Goal: Task Accomplishment & Management: Manage account settings

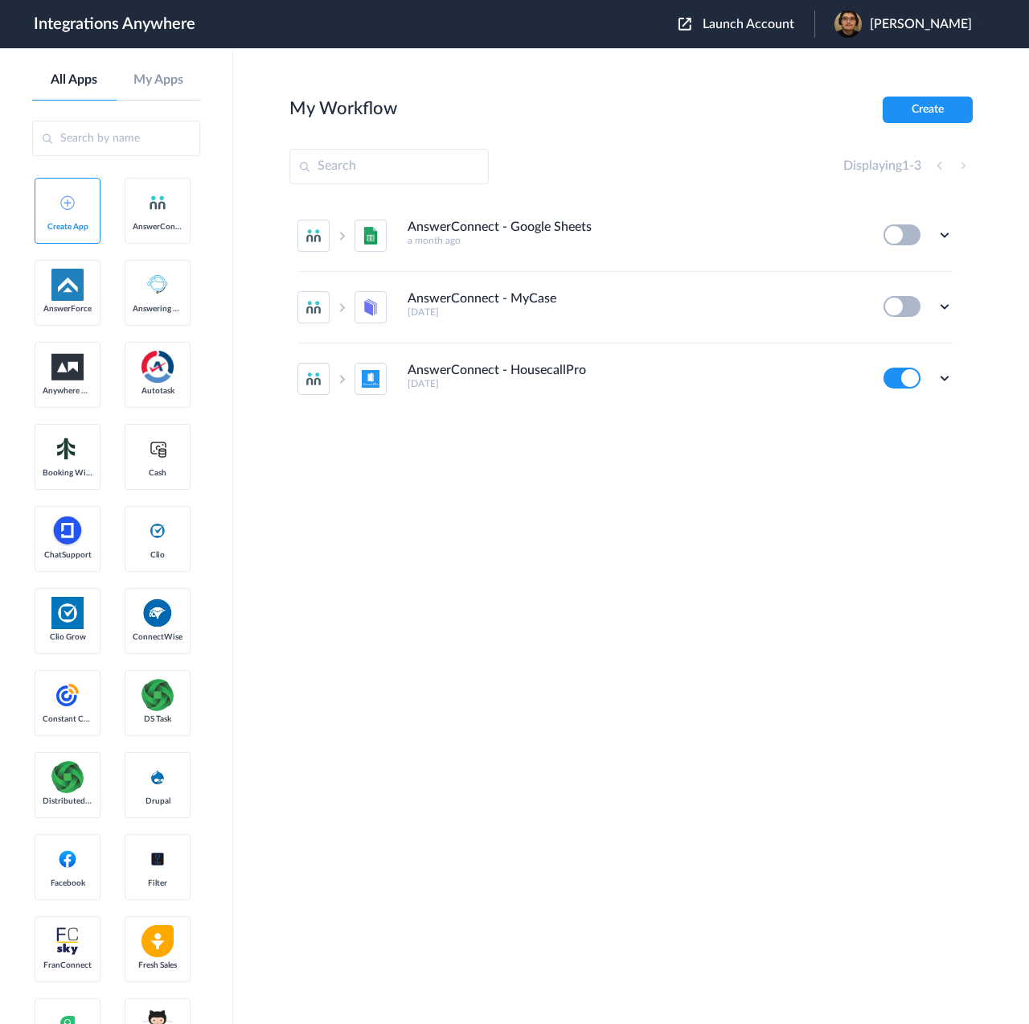
click at [794, 15] on div "Launch Account [PERSON_NAME] My Account Logout" at bounding box center [834, 23] width 310 height 27
click at [794, 23] on span "Launch Account" at bounding box center [749, 24] width 92 height 13
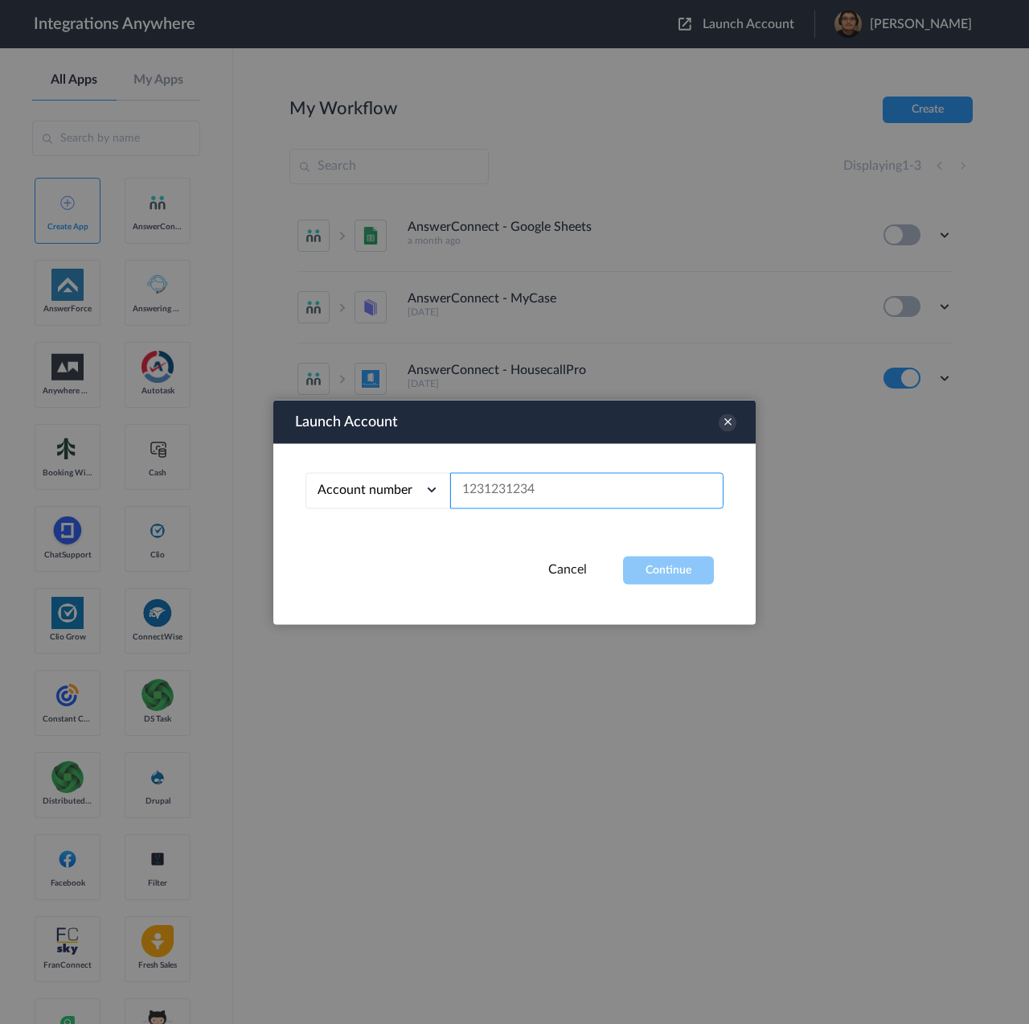
click at [634, 487] on input "text" at bounding box center [586, 490] width 273 height 36
paste input "8662241959"
type input "8662241959"
click at [683, 579] on button "Continue" at bounding box center [668, 570] width 91 height 28
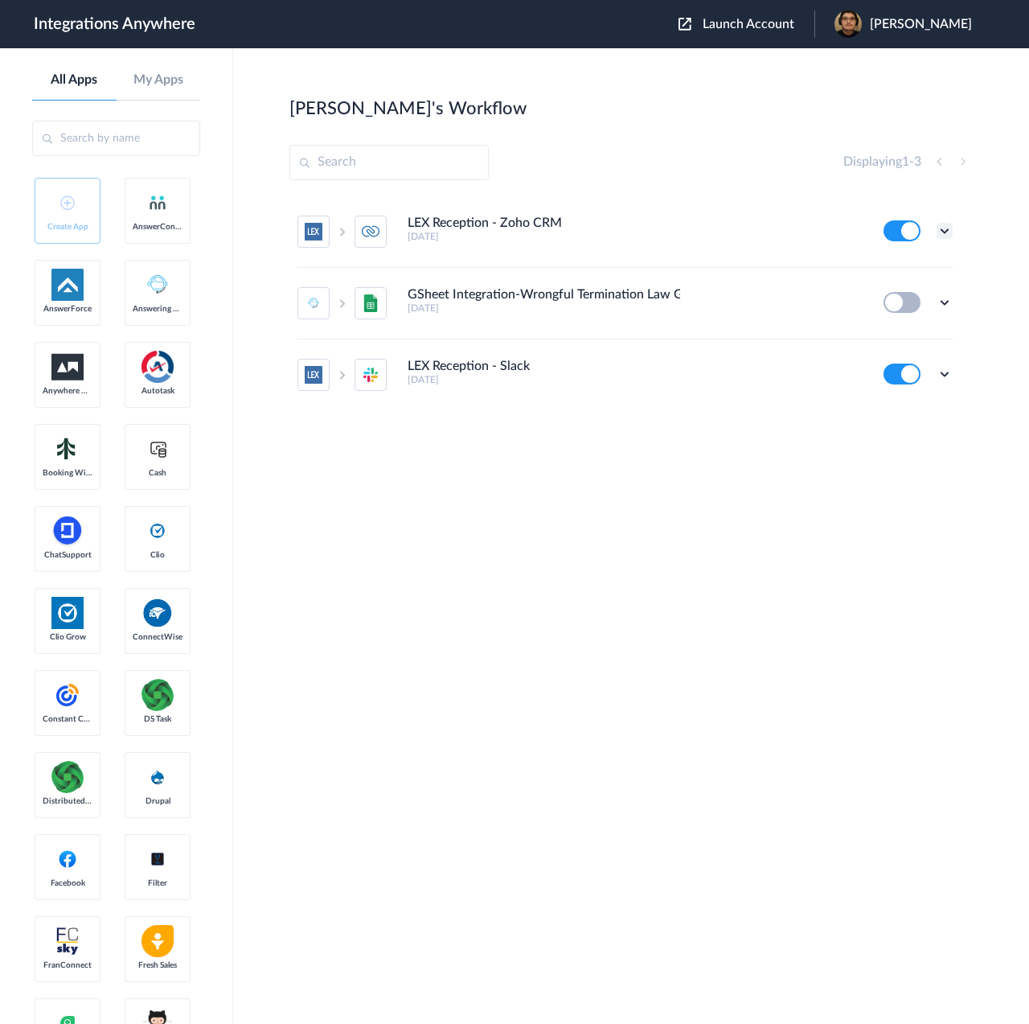
click at [946, 236] on icon at bounding box center [945, 231] width 16 height 16
click at [904, 302] on link "Task history" at bounding box center [898, 297] width 77 height 11
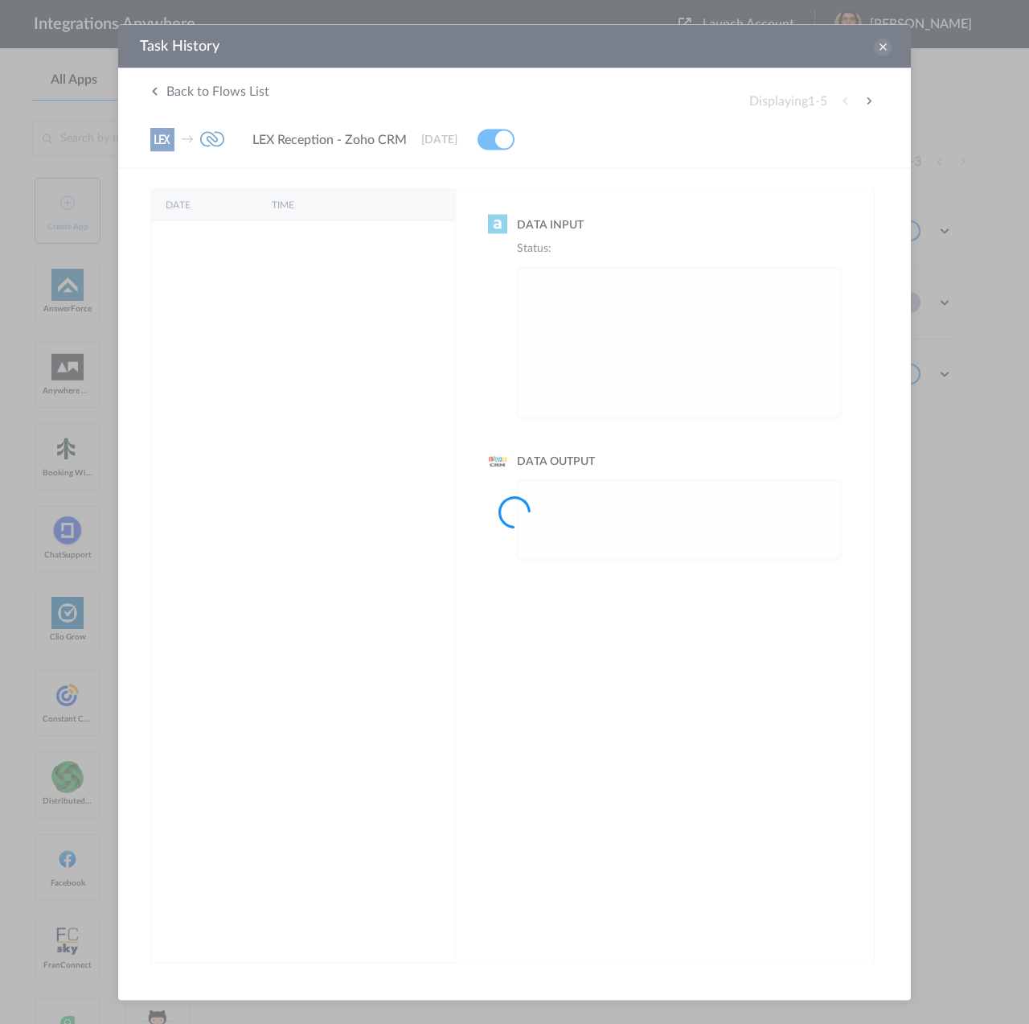
click at [881, 46] on div at bounding box center [514, 512] width 1029 height 1024
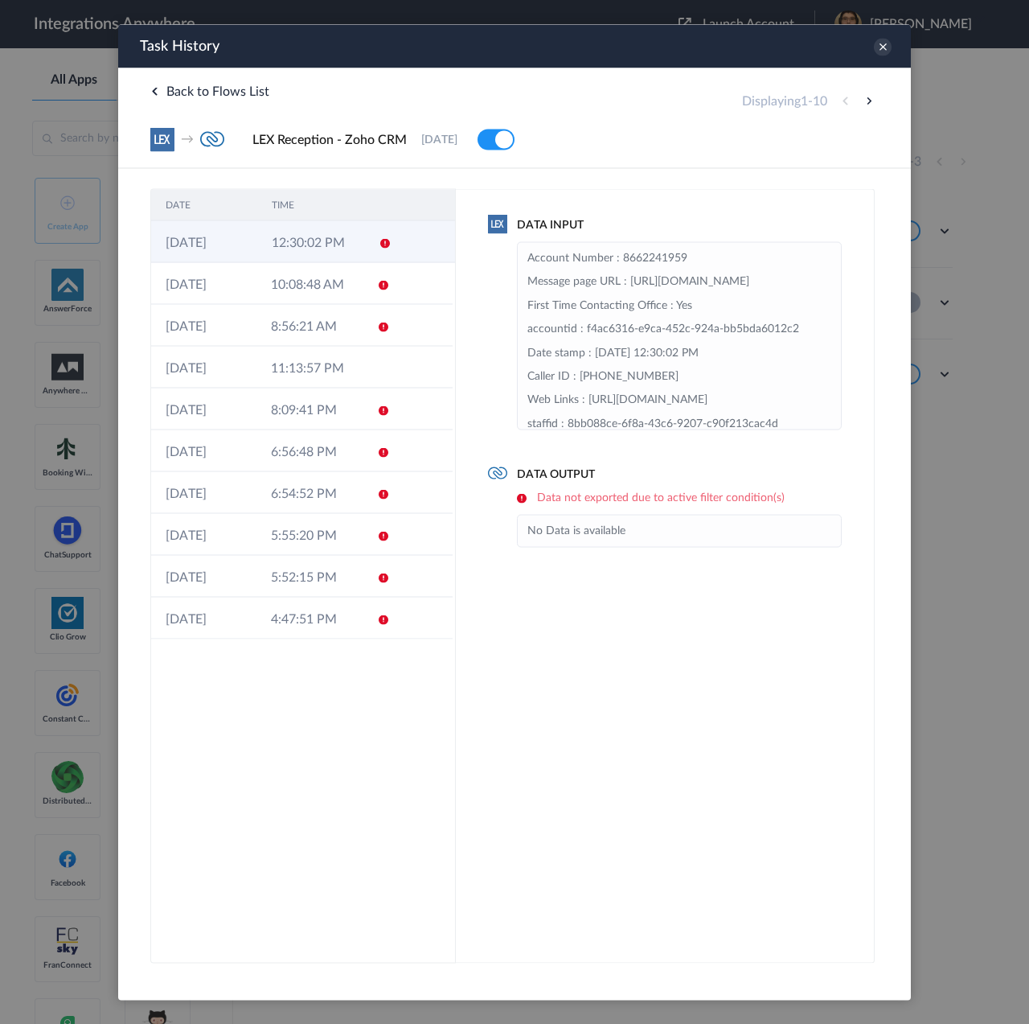
click at [307, 239] on td "12:30:02 PM" at bounding box center [310, 241] width 106 height 42
click at [884, 46] on icon at bounding box center [883, 47] width 18 height 18
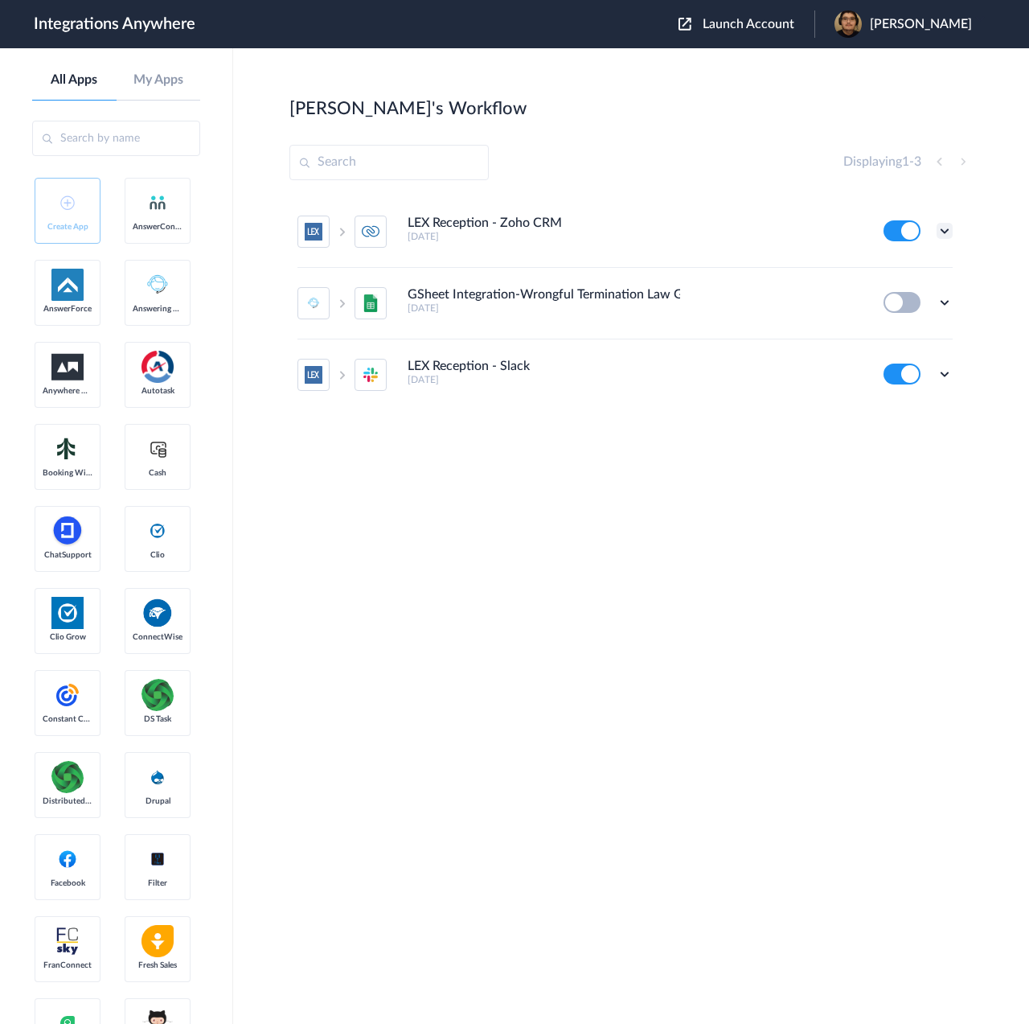
click at [938, 224] on icon at bounding box center [945, 231] width 16 height 16
click at [897, 273] on link "Edit" at bounding box center [879, 267] width 39 height 11
click at [942, 376] on icon at bounding box center [945, 374] width 16 height 16
click at [902, 269] on li "Edit" at bounding box center [900, 276] width 105 height 30
click at [940, 369] on icon at bounding box center [945, 374] width 16 height 16
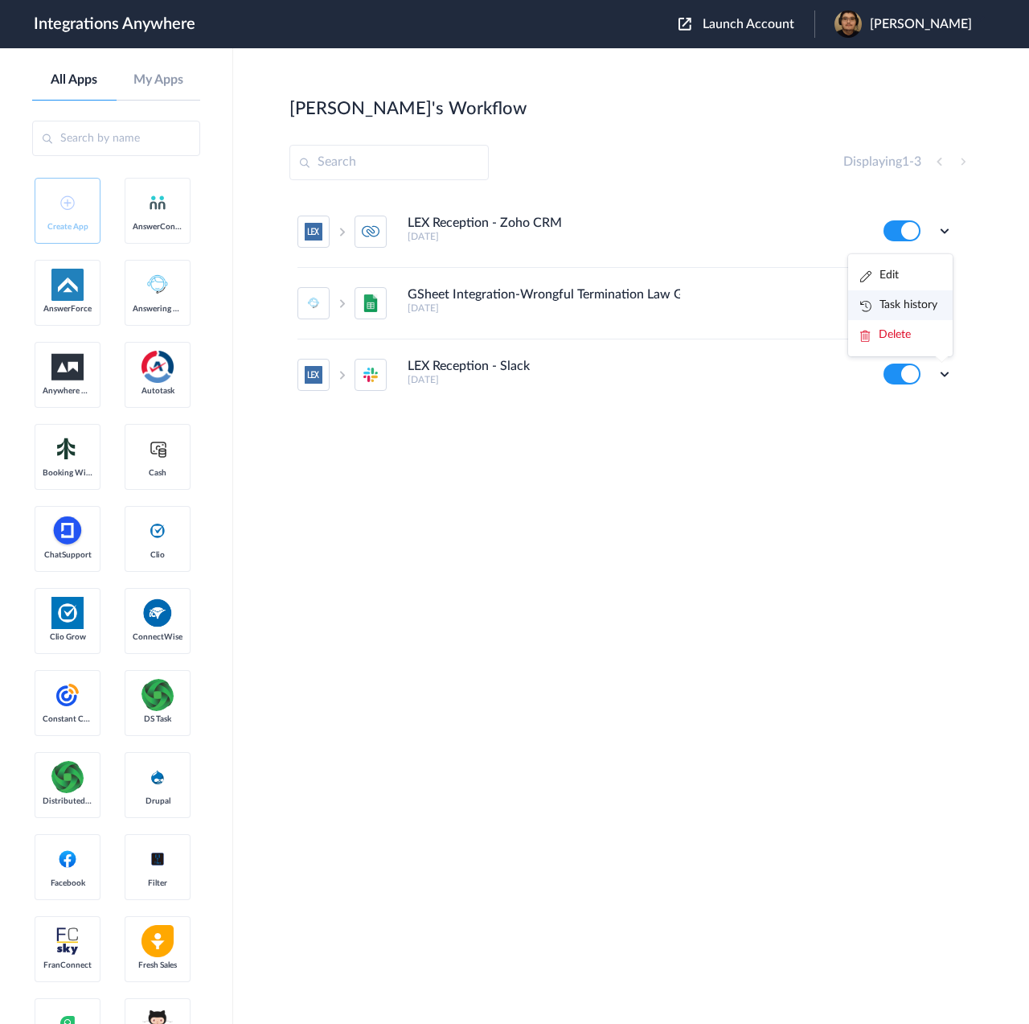
click at [905, 298] on li "Task history" at bounding box center [900, 305] width 105 height 30
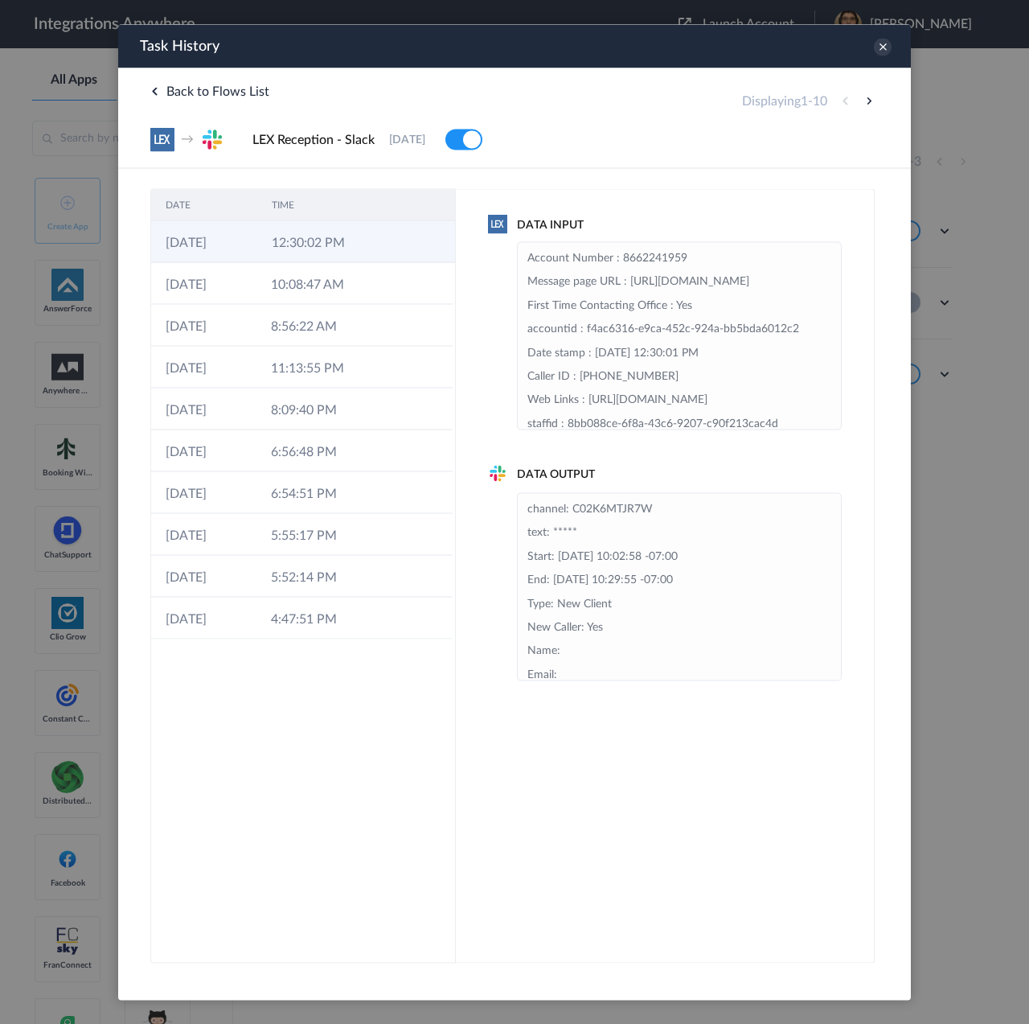
click at [306, 244] on td "12:30:02 PM" at bounding box center [310, 241] width 106 height 42
click at [303, 269] on td "10:08:47 AM" at bounding box center [309, 283] width 105 height 42
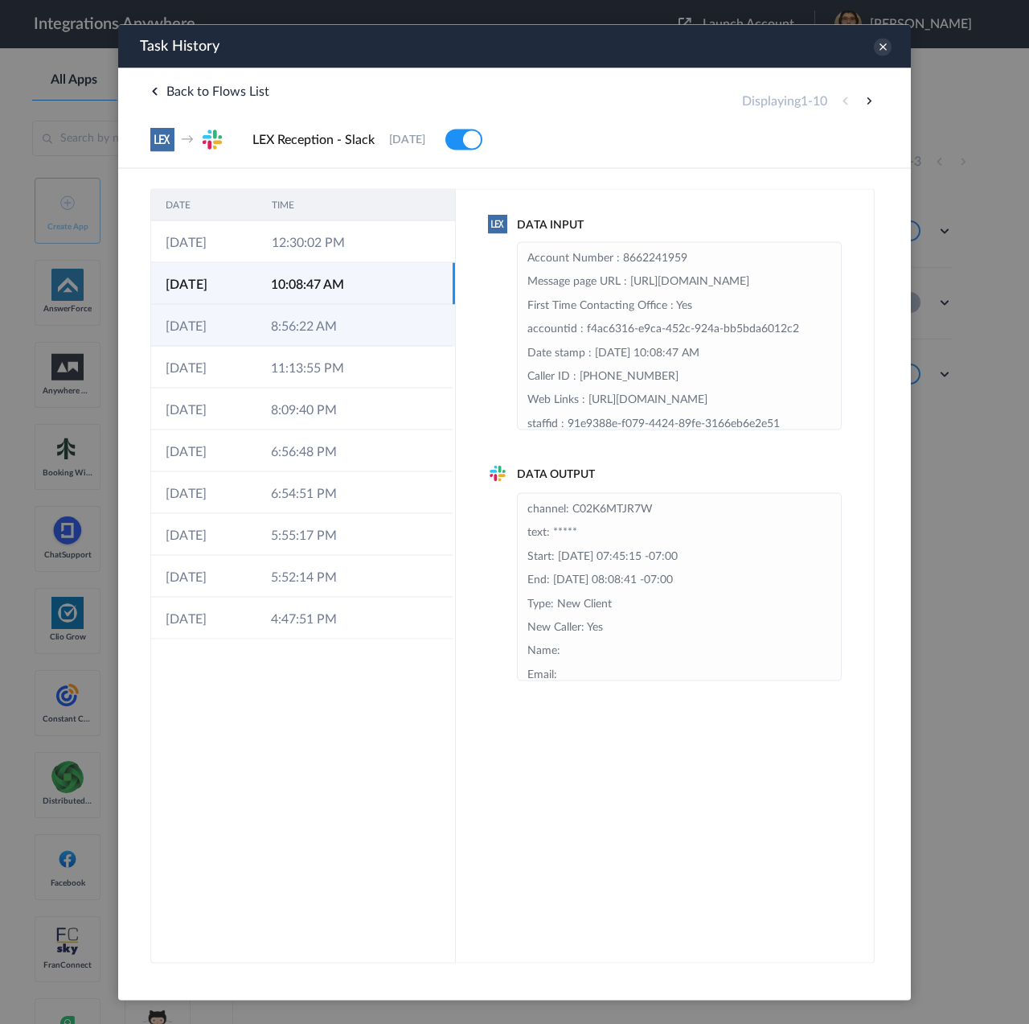
click at [301, 305] on td "8:56:22 AM" at bounding box center [309, 325] width 105 height 42
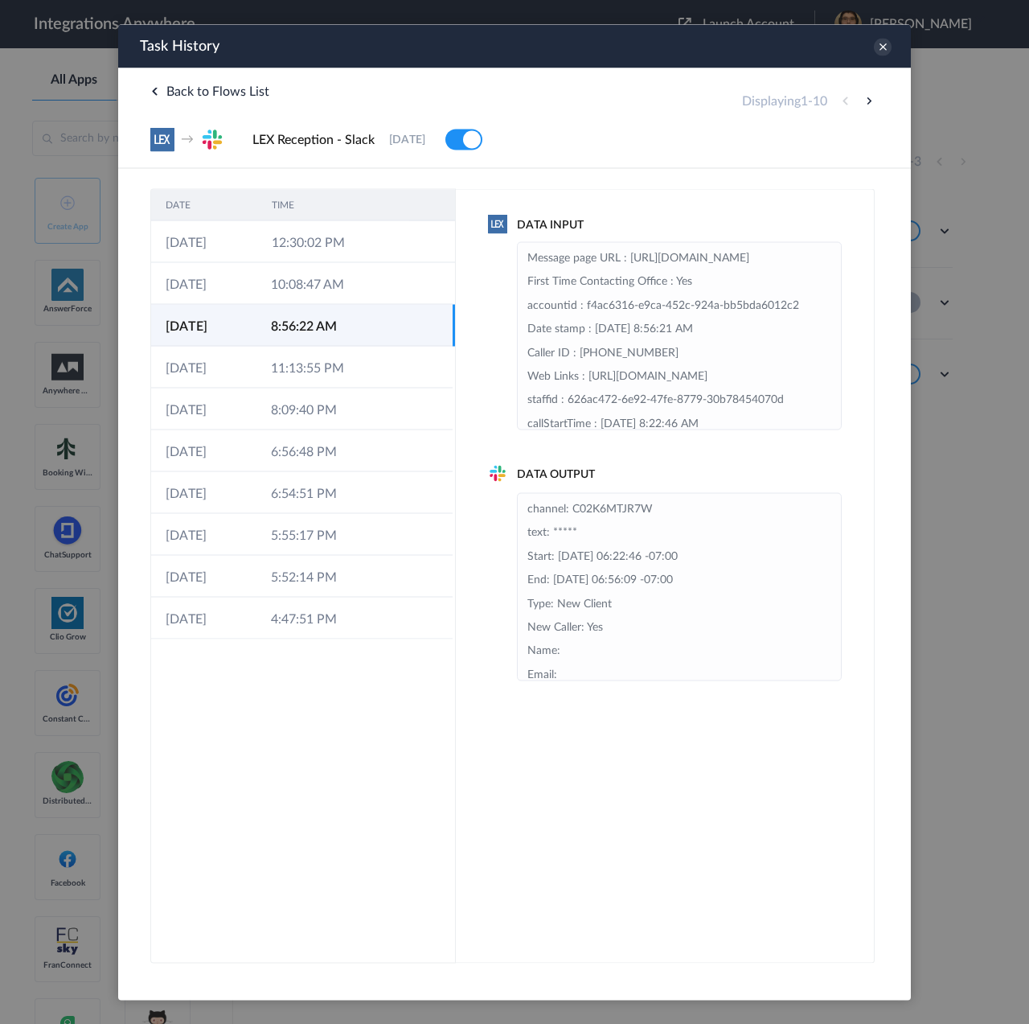
click at [309, 337] on td "8:56:22 AM" at bounding box center [309, 325] width 105 height 42
click at [306, 317] on td "8:56:22 AM" at bounding box center [309, 325] width 105 height 42
click at [311, 304] on td "8:56:22 AM" at bounding box center [309, 325] width 105 height 42
click at [289, 242] on td "12:30:02 PM" at bounding box center [310, 241] width 106 height 42
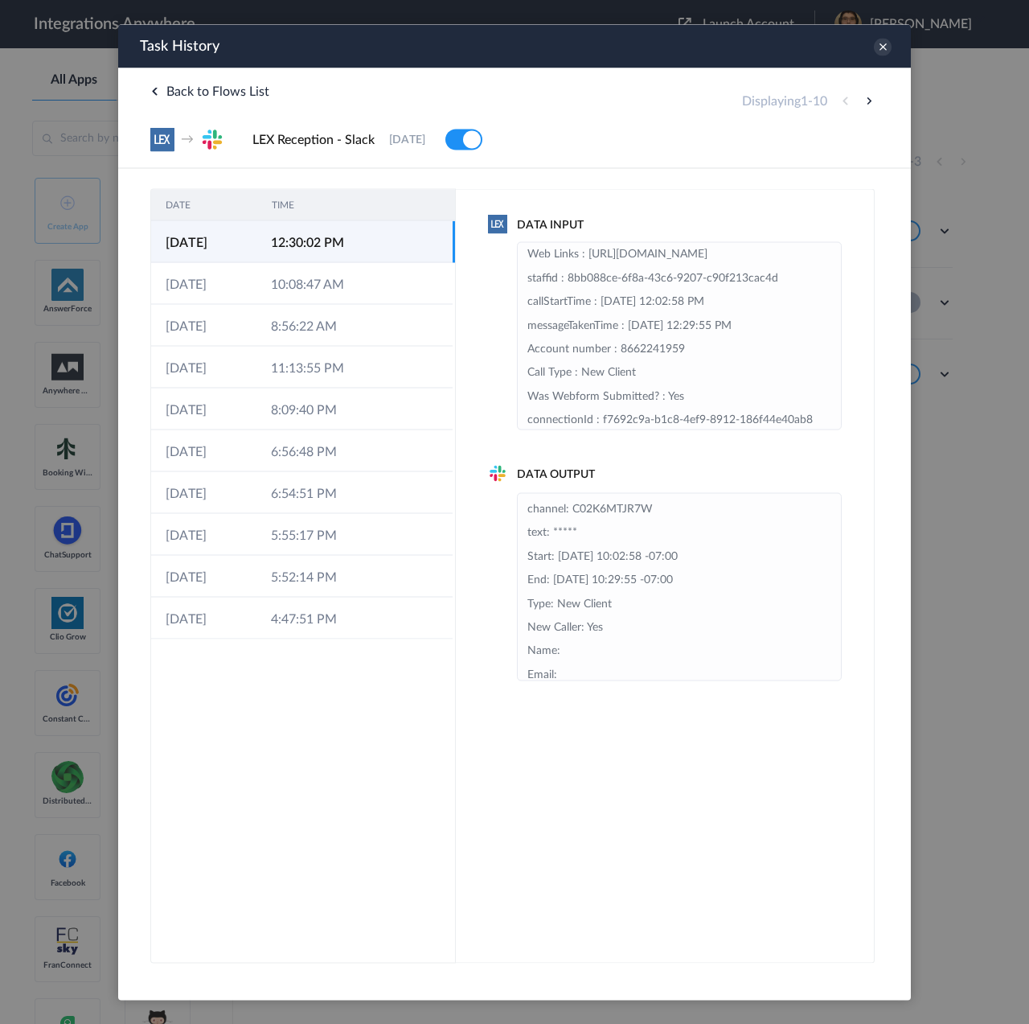
scroll to position [246, 0]
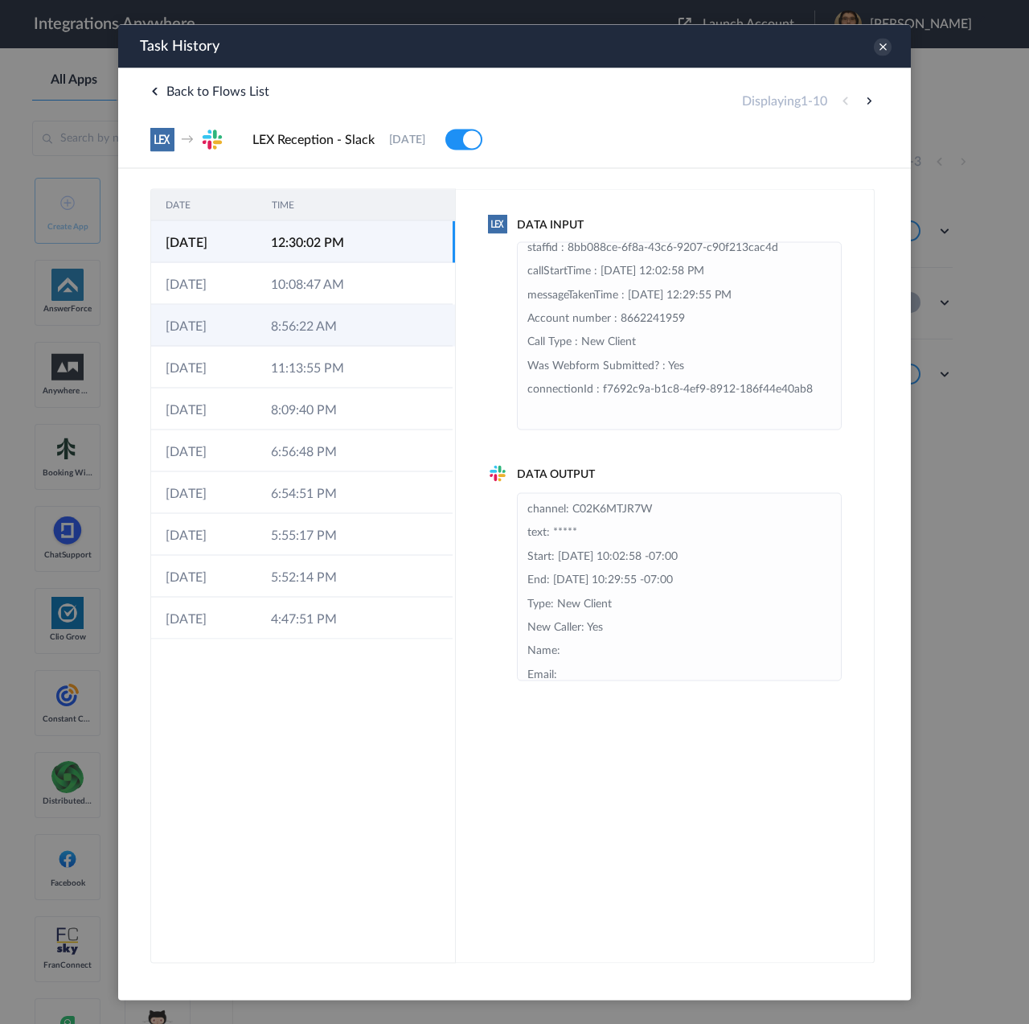
click at [299, 324] on td "8:56:22 AM" at bounding box center [309, 325] width 105 height 42
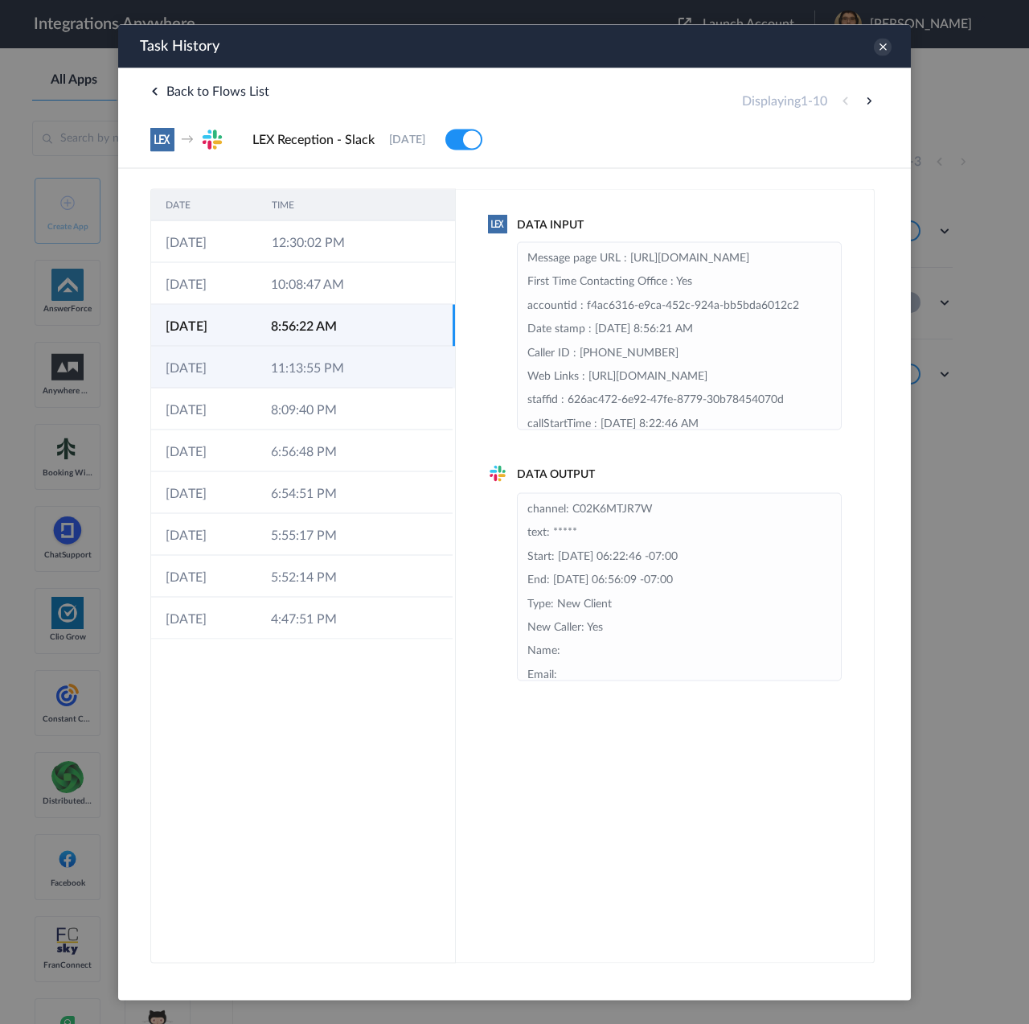
click at [323, 384] on td "11:13:55 PM" at bounding box center [309, 367] width 105 height 42
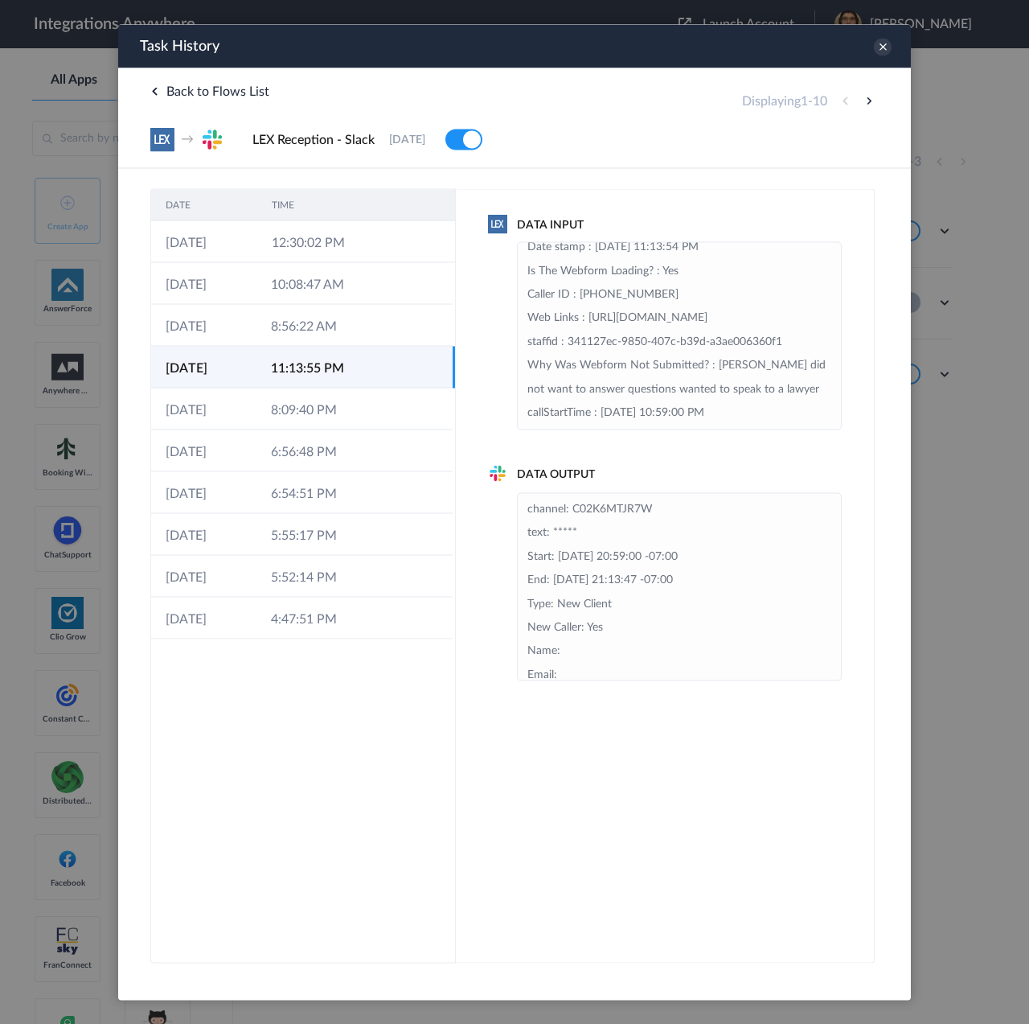
scroll to position [241, 0]
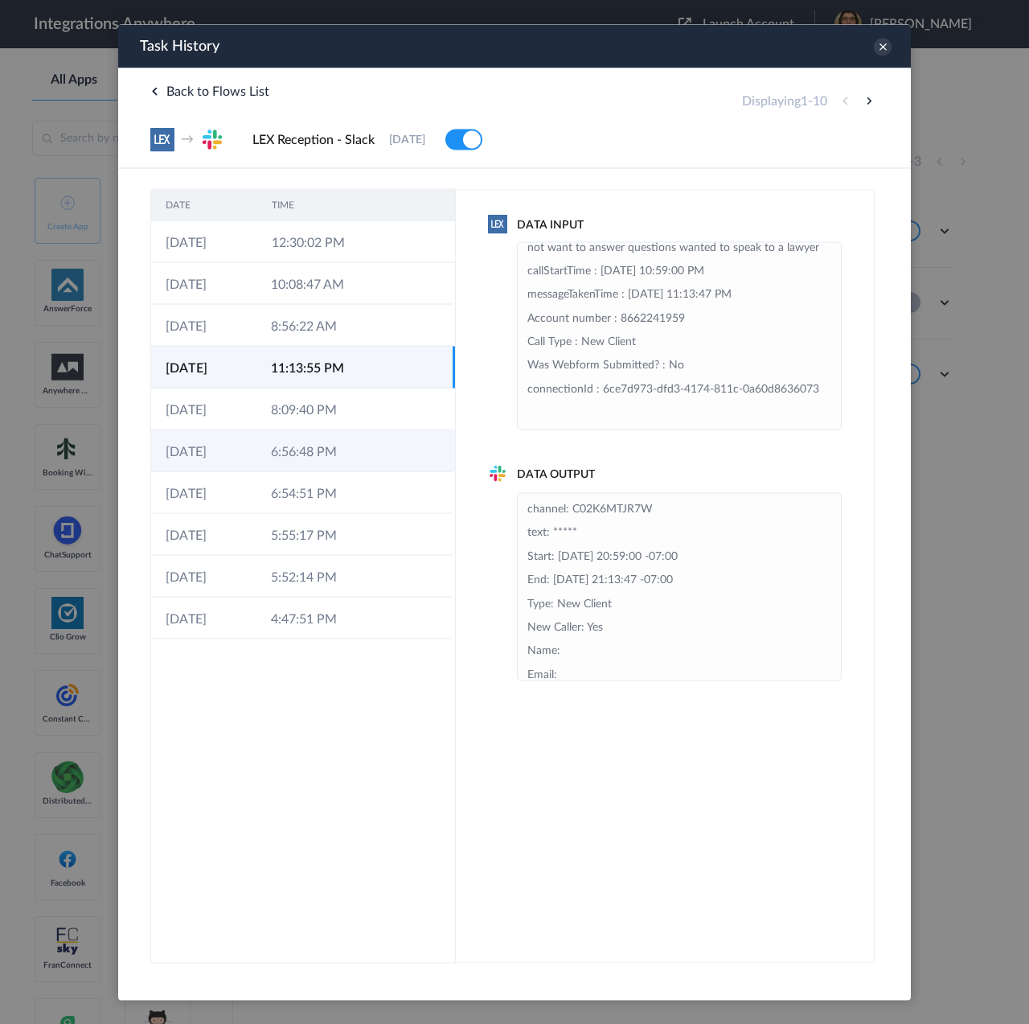
click at [302, 446] on td "6:56:48 PM" at bounding box center [309, 450] width 105 height 42
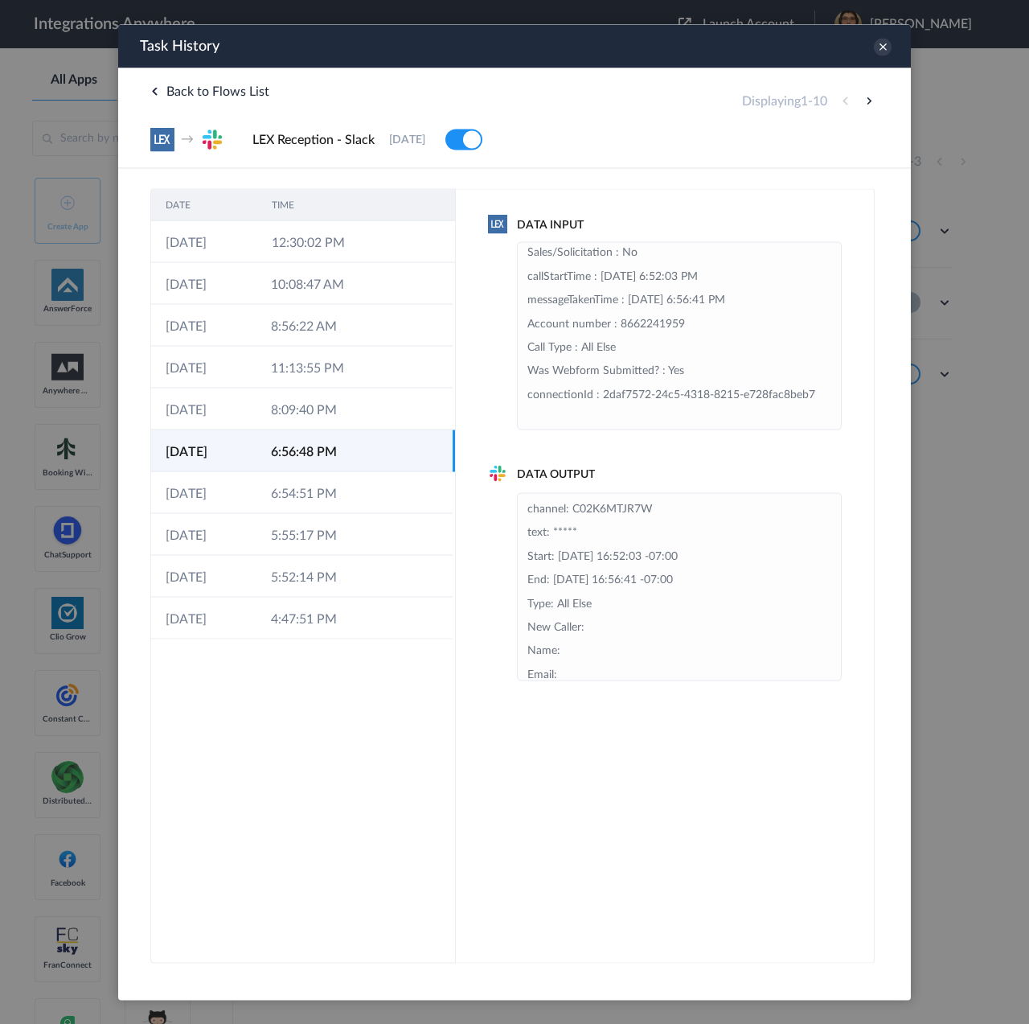
scroll to position [222, 0]
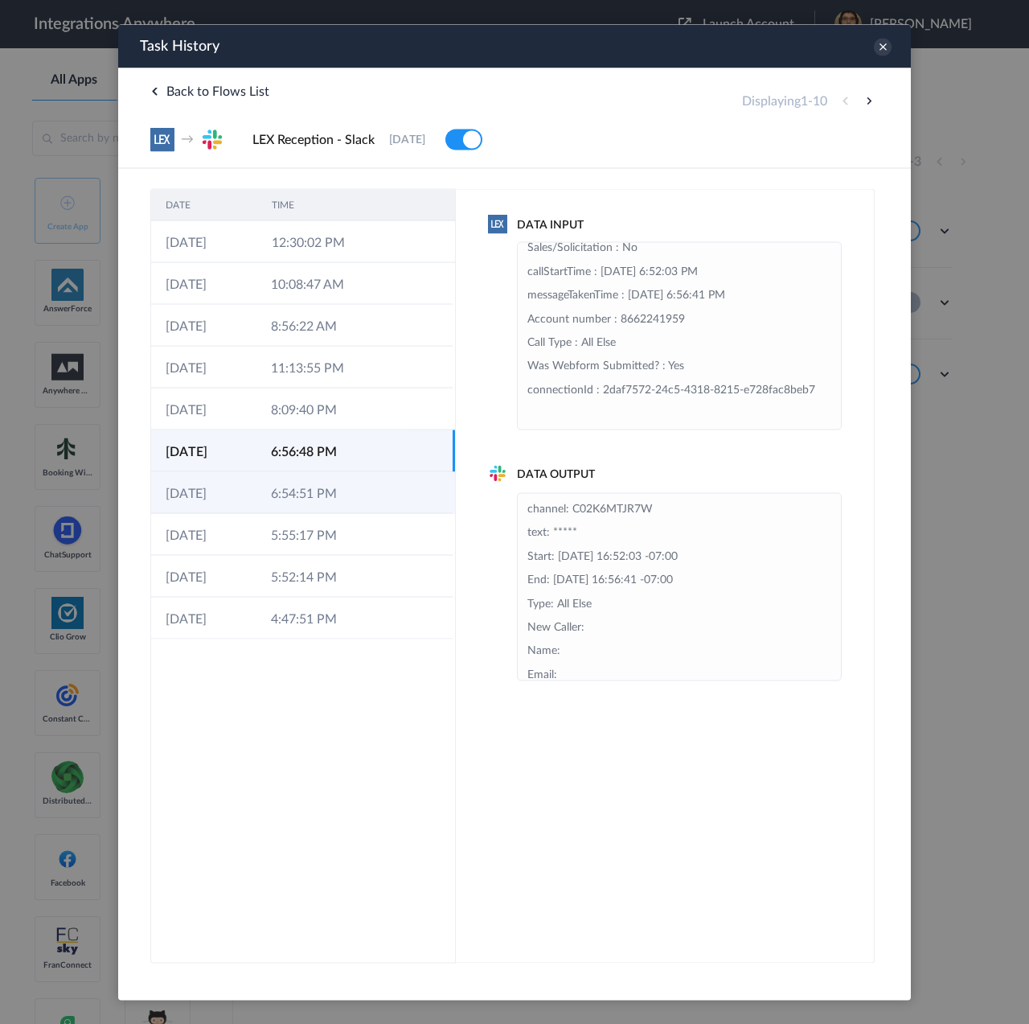
click at [301, 485] on td "6:54:51 PM" at bounding box center [309, 492] width 105 height 42
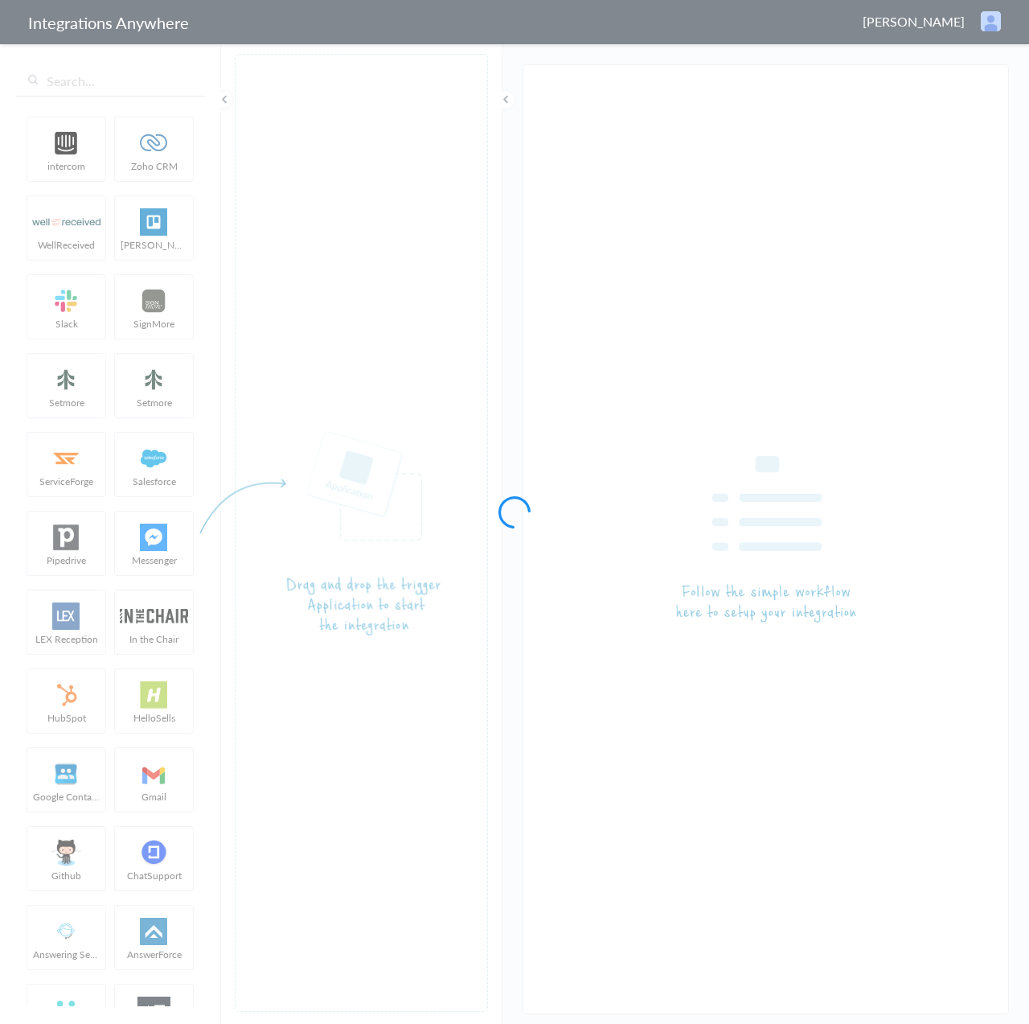
type input "LEX Reception - Zoho CRM"
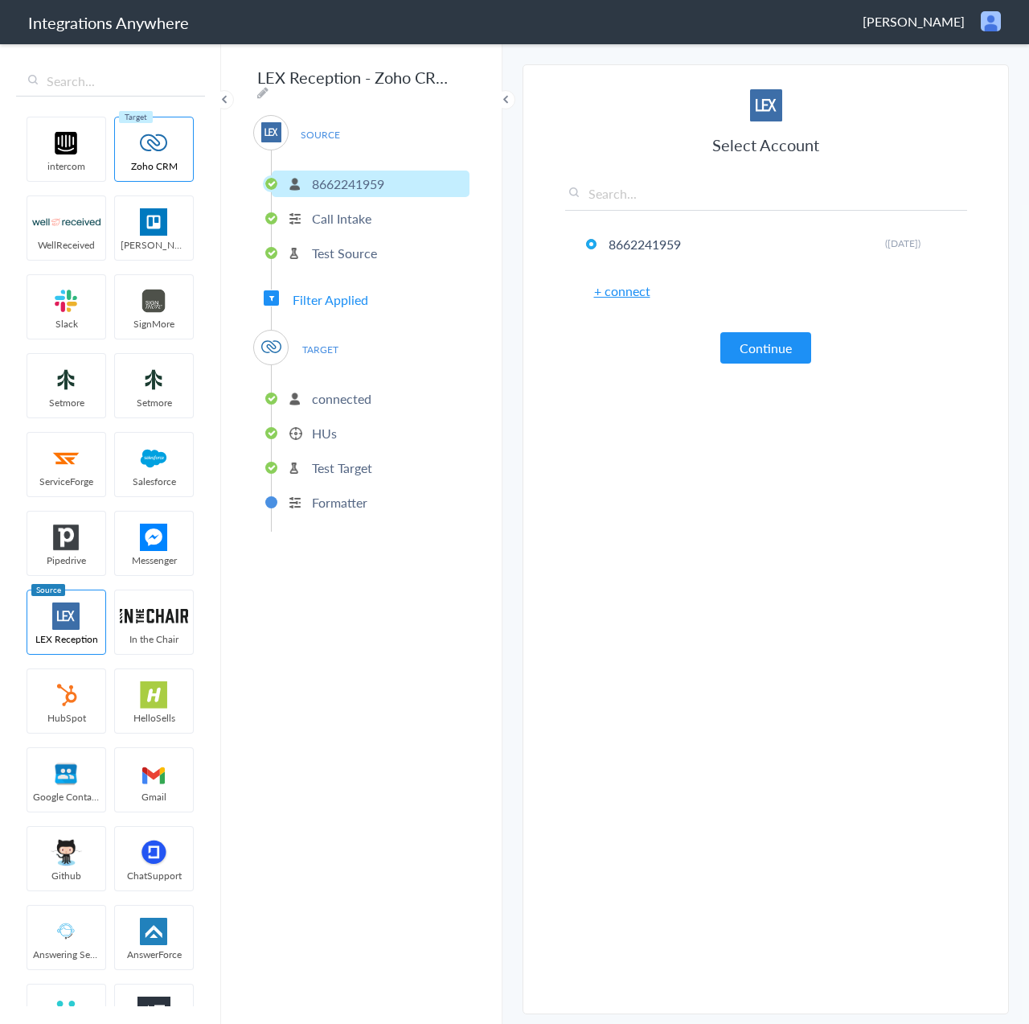
click at [348, 395] on p "connected" at bounding box center [342, 398] width 60 height 18
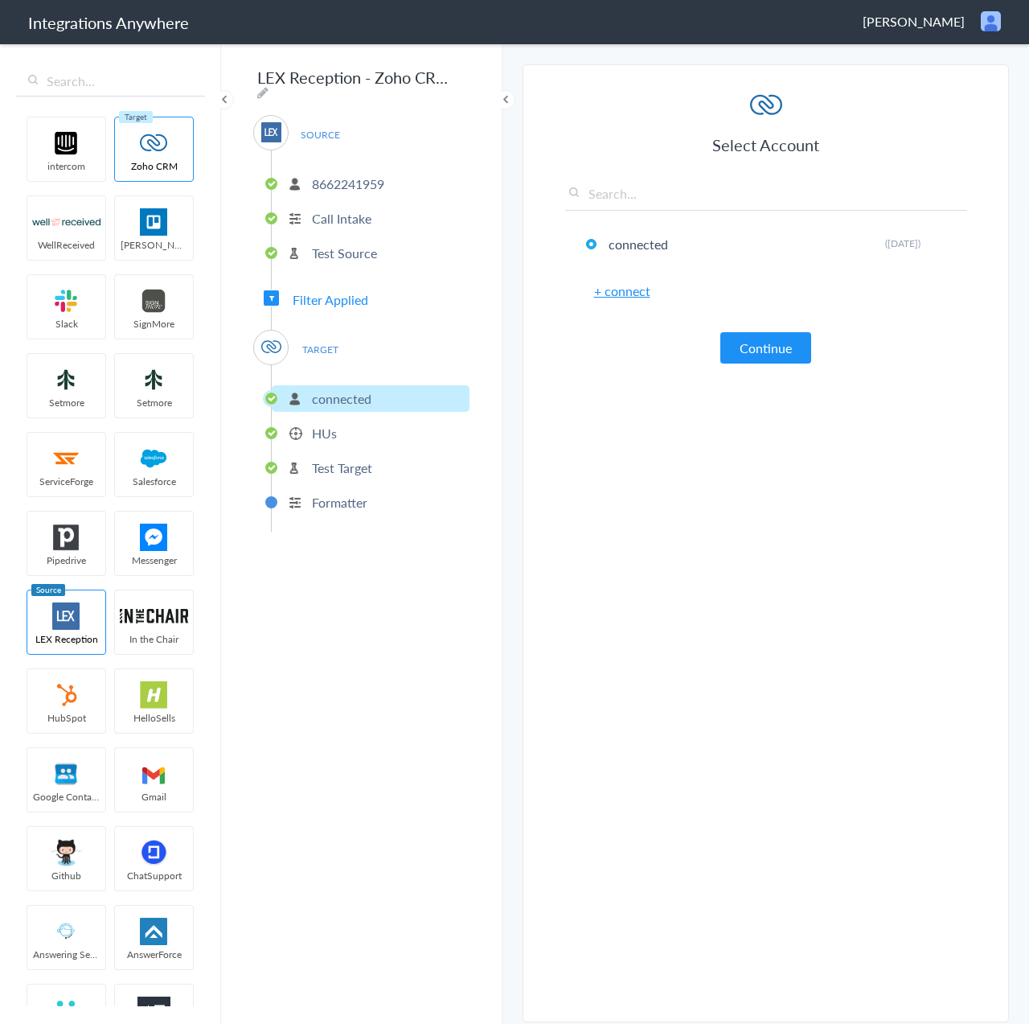
click at [325, 429] on p "HUs" at bounding box center [324, 433] width 25 height 18
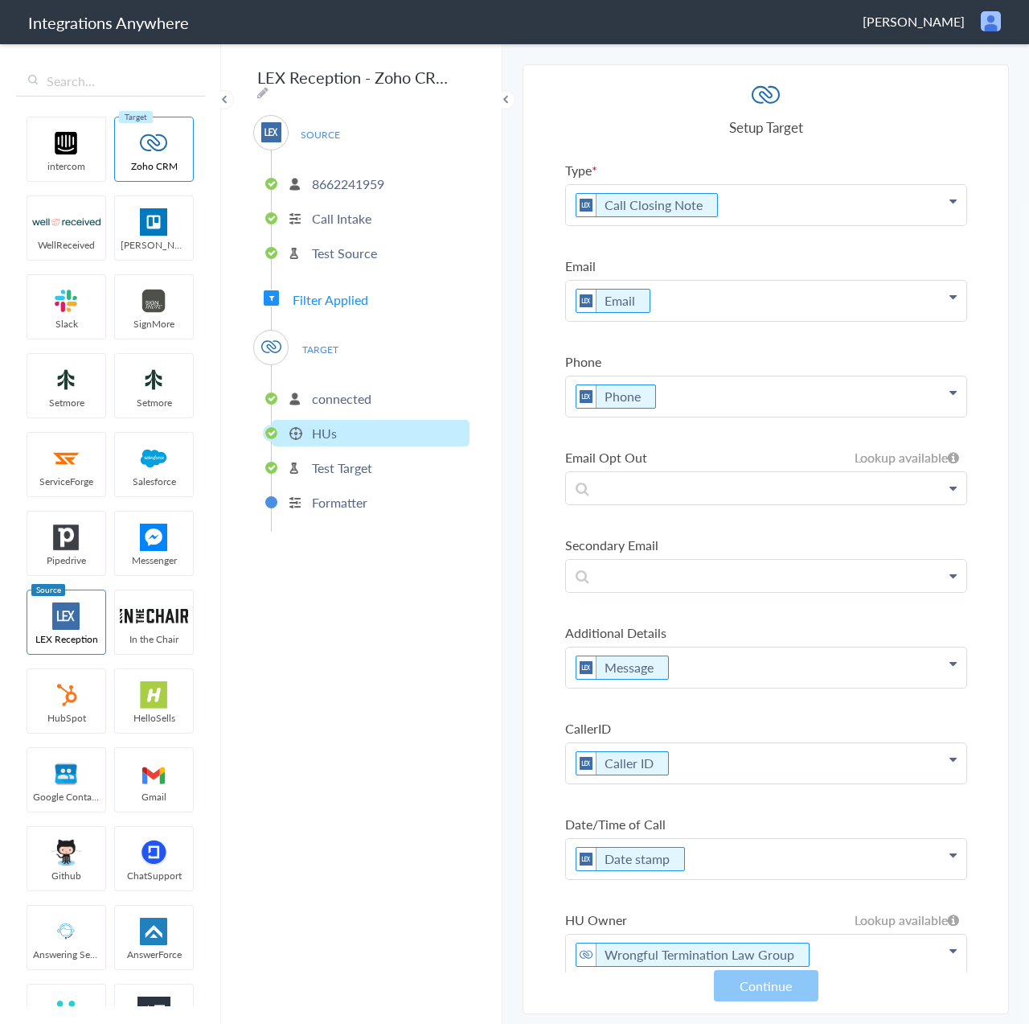
click at [347, 389] on p "connected" at bounding box center [342, 398] width 60 height 18
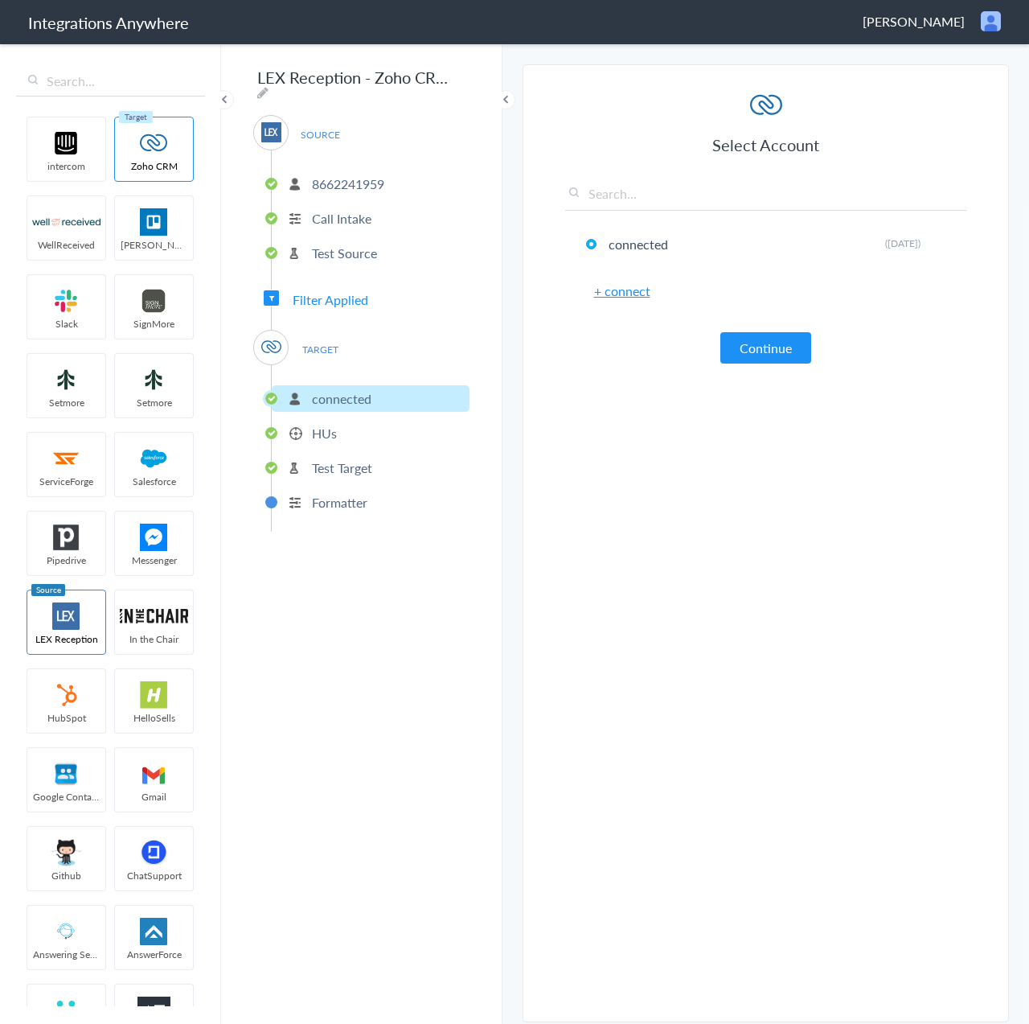
click at [347, 410] on ul "connected HUs Test Target Formatter" at bounding box center [370, 448] width 199 height 166
click at [341, 425] on li "HUs" at bounding box center [371, 433] width 198 height 27
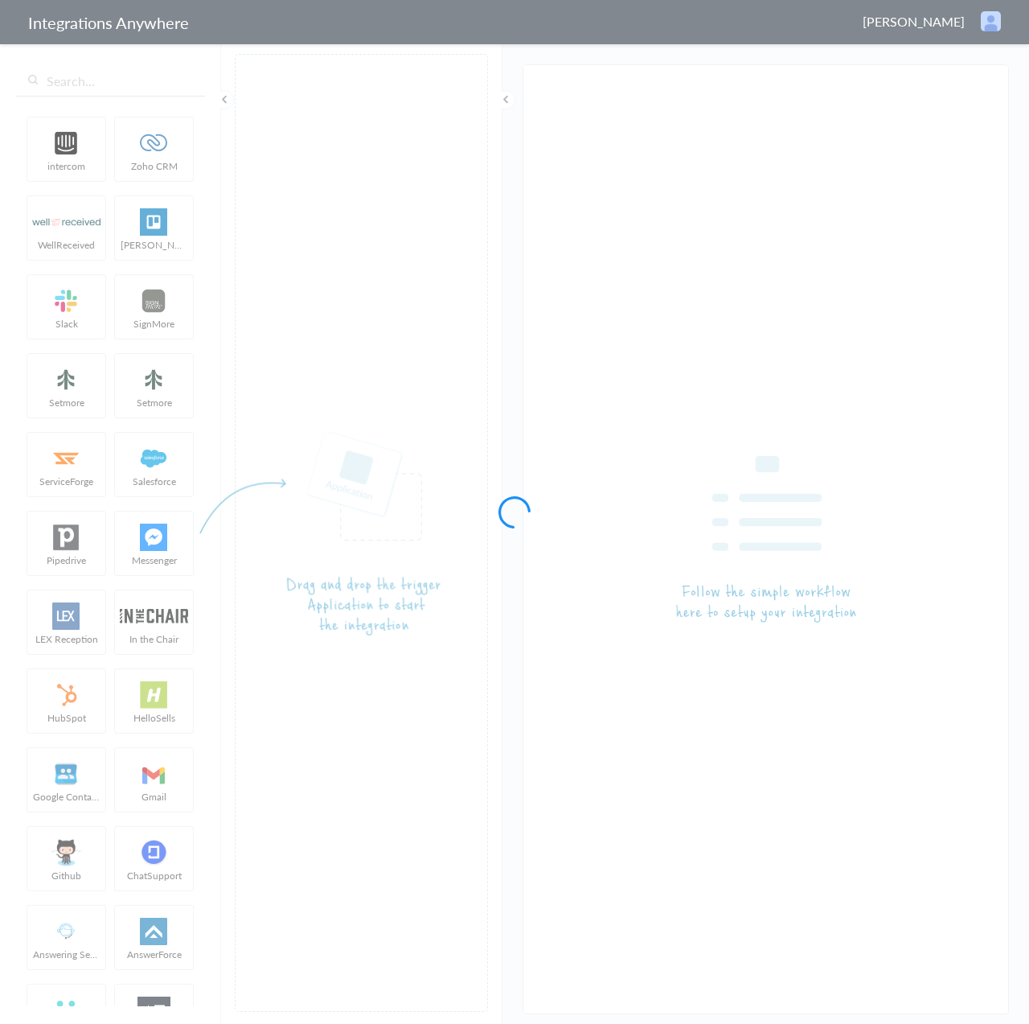
type input "LEX Reception - Slack"
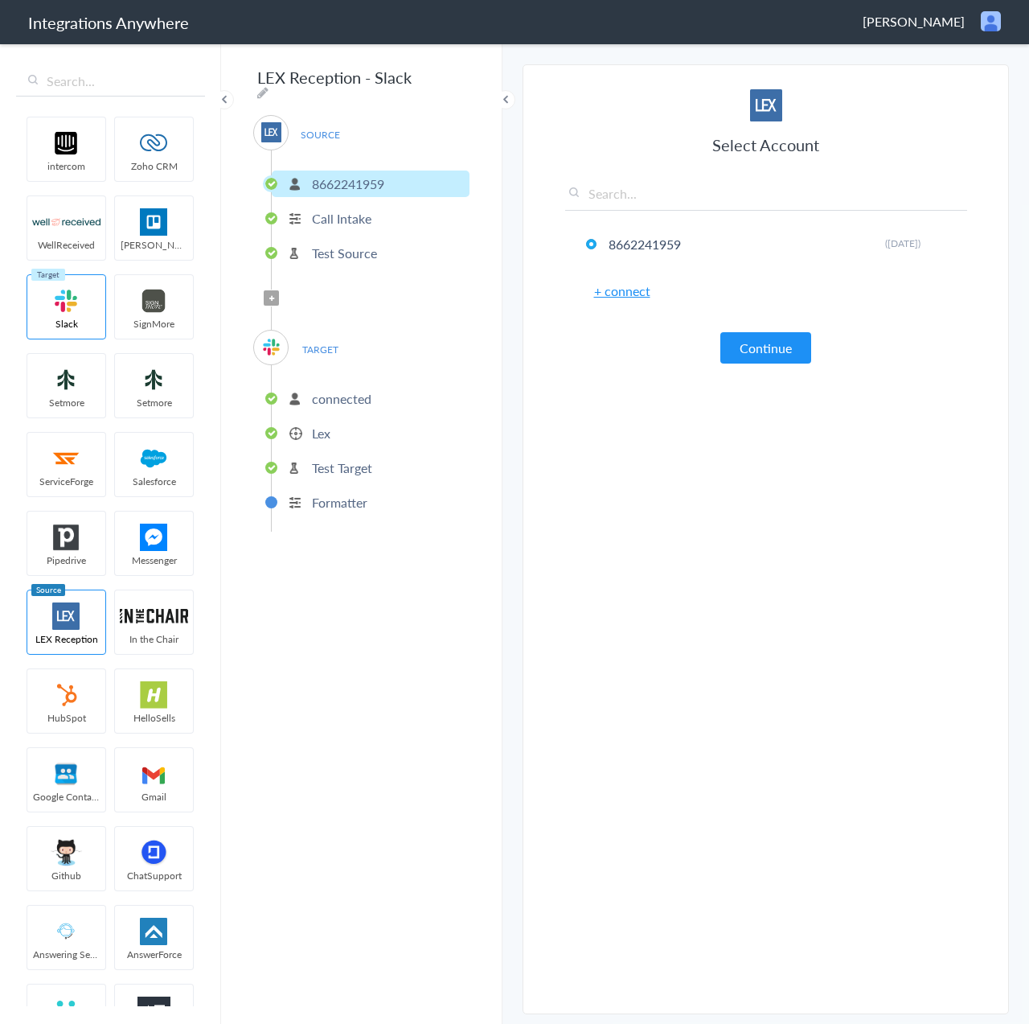
click at [310, 434] on li "Lex" at bounding box center [371, 433] width 198 height 27
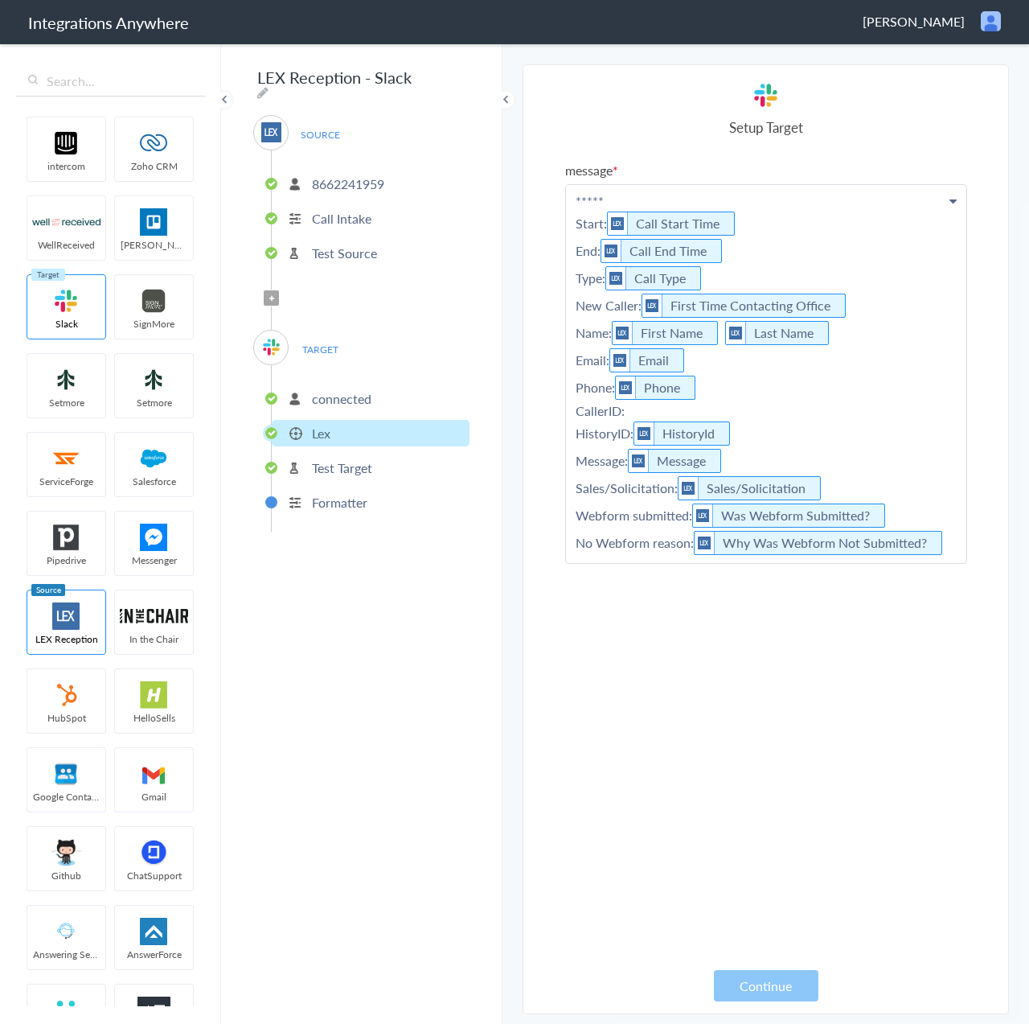
click at [314, 424] on p "Lex" at bounding box center [321, 433] width 18 height 18
